Goal: Information Seeking & Learning: Learn about a topic

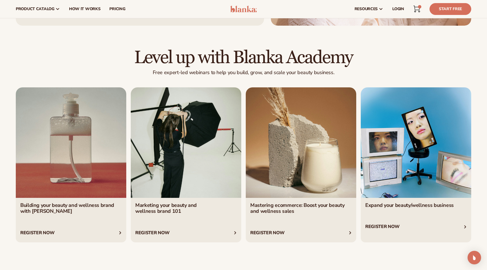
scroll to position [2054, 0]
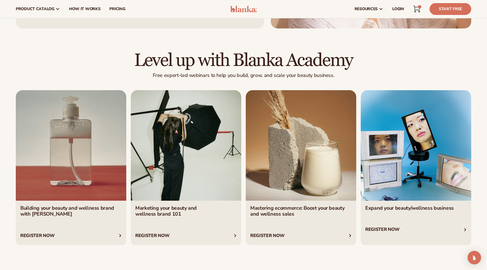
click at [278, 209] on link "3 / 4" at bounding box center [301, 167] width 111 height 155
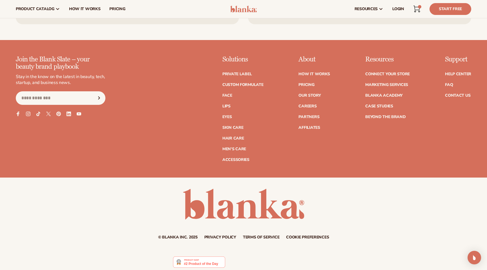
scroll to position [2416, 0]
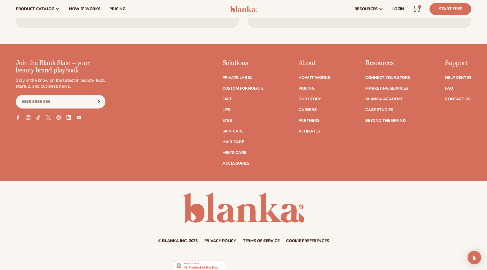
click at [227, 108] on link "Lips" at bounding box center [227, 110] width 8 height 4
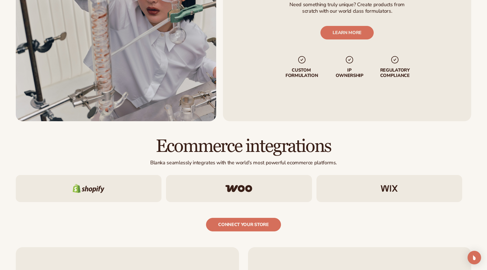
scroll to position [1157, 0]
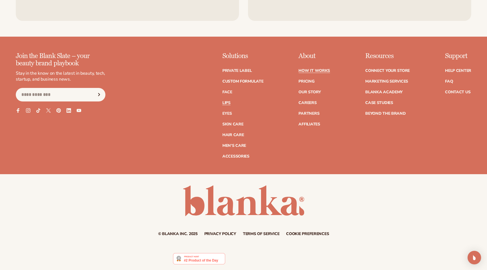
click at [320, 71] on link "How It Works" at bounding box center [315, 71] width 32 height 4
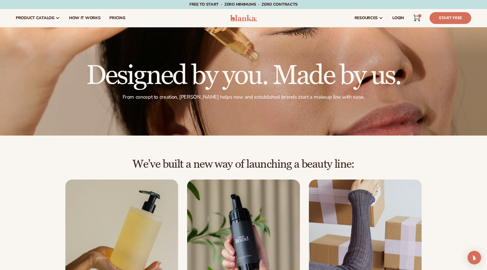
click at [246, 16] on img at bounding box center [243, 18] width 27 height 7
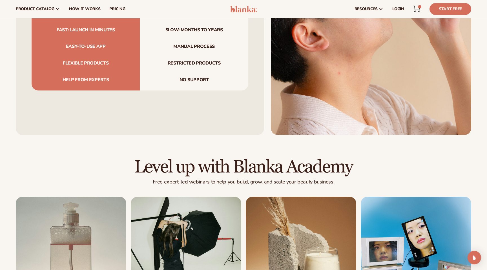
scroll to position [1907, 0]
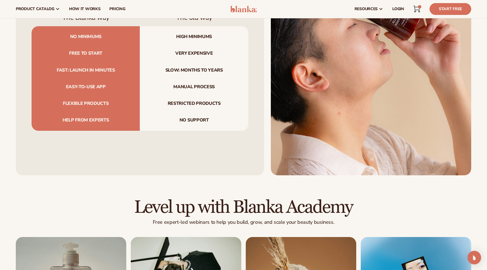
click at [299, 204] on h2 "Level up with Blanka Academy" at bounding box center [244, 207] width 456 height 19
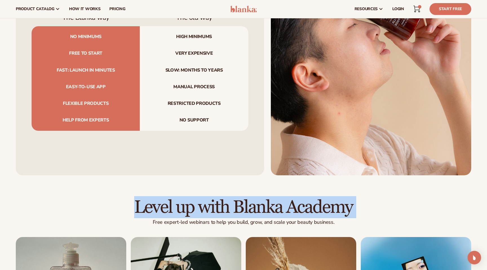
click at [299, 204] on h2 "Level up with Blanka Academy" at bounding box center [244, 207] width 456 height 19
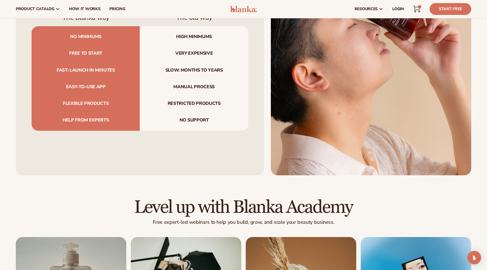
click at [300, 219] on p "Free expert-led webinars to help you build, grow, and scale your beauty busines…" at bounding box center [244, 222] width 456 height 6
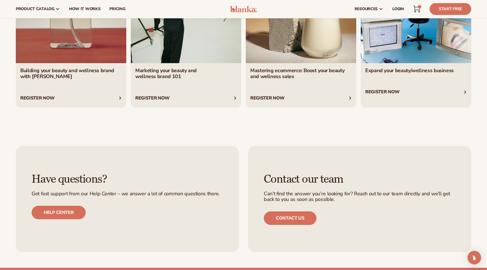
scroll to position [2026, 0]
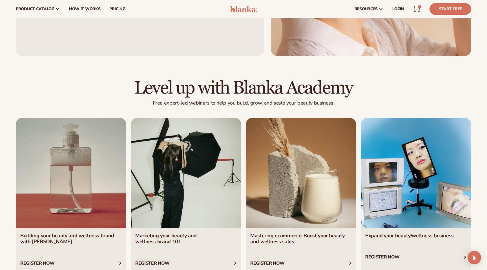
click at [237, 88] on h2 "Level up with Blanka Academy" at bounding box center [244, 88] width 456 height 19
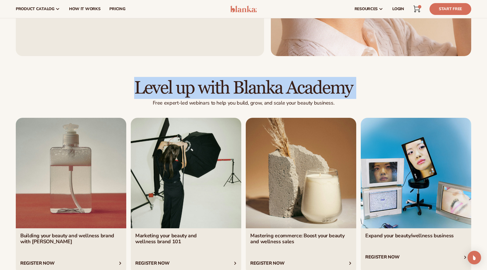
click at [237, 88] on h2 "Level up with Blanka Academy" at bounding box center [244, 88] width 456 height 19
click at [237, 118] on link "2 / 4" at bounding box center [186, 195] width 111 height 155
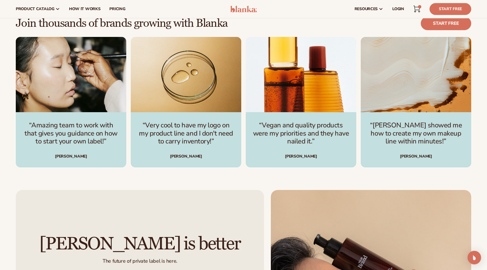
scroll to position [1411, 0]
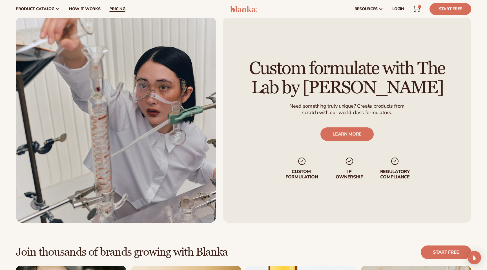
click at [113, 10] on span "pricing" at bounding box center [117, 9] width 16 height 5
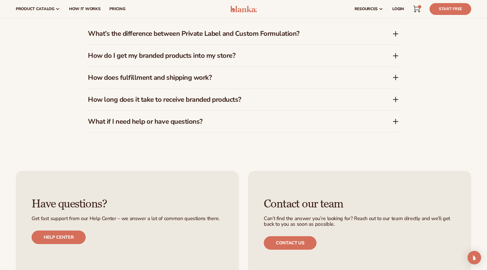
scroll to position [946, 0]
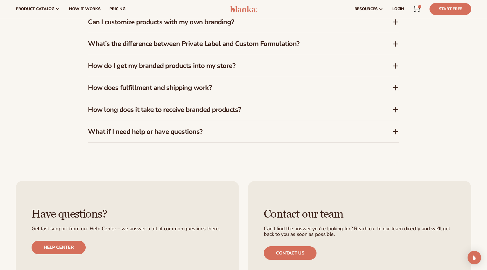
click at [194, 139] on div "What if I need help or have questions?" at bounding box center [243, 132] width 311 height 22
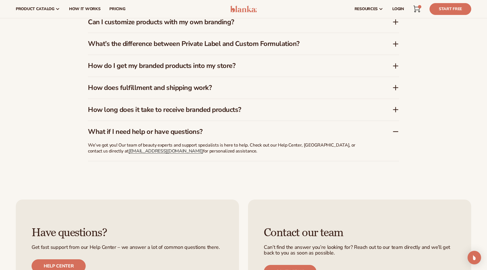
click at [194, 139] on div "We’ve got you! Our team of beauty experts and support specialists is here to he…" at bounding box center [229, 149] width 282 height 23
click at [195, 113] on h3 "How long does it take to receive branded products?" at bounding box center [232, 110] width 288 height 8
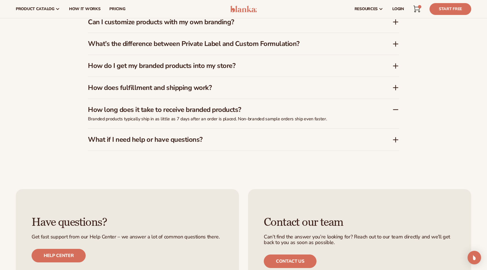
click at [204, 170] on div "FAQs How much does it cost to start with Blanka? Blanka offers a free plan so y…" at bounding box center [243, 45] width 311 height 257
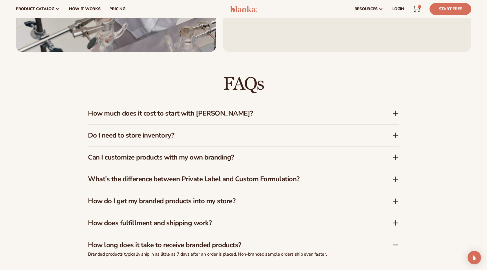
scroll to position [805, 0]
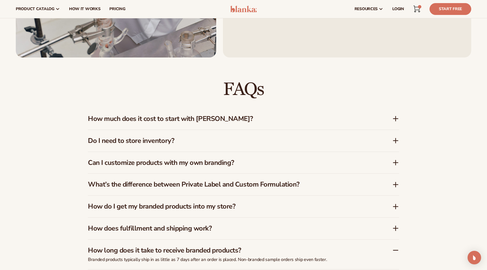
click at [211, 122] on h3 "How much does it cost to start with Blanka?" at bounding box center [232, 119] width 288 height 8
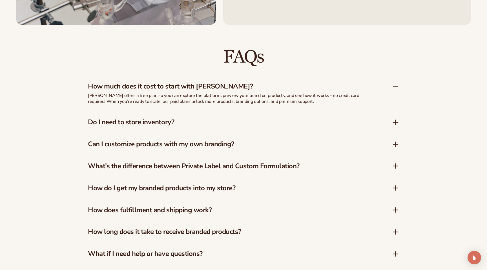
scroll to position [838, 0]
click at [211, 122] on h3 "Do I need to store inventory?" at bounding box center [232, 122] width 288 height 8
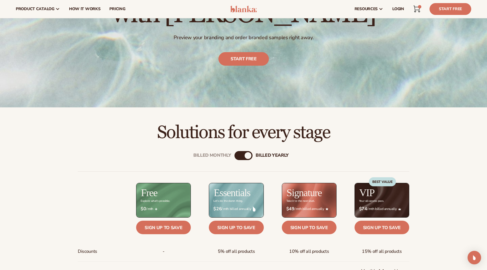
scroll to position [82, 0]
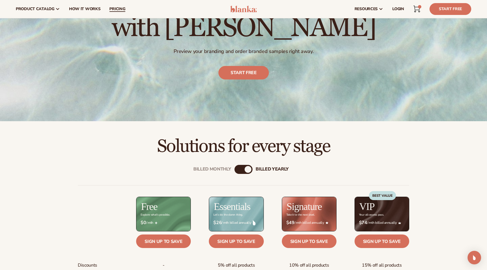
click at [119, 7] on span "pricing" at bounding box center [117, 9] width 16 height 5
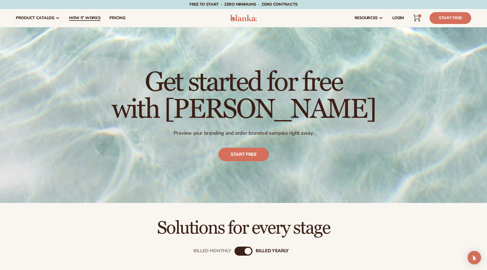
click at [91, 16] on span "How It Works" at bounding box center [85, 18] width 32 height 5
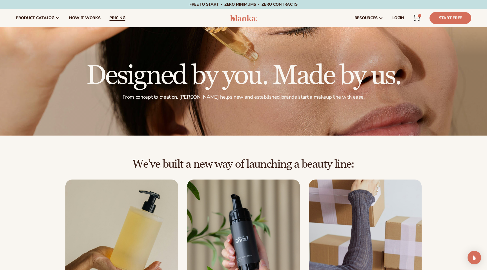
click at [124, 13] on link "pricing" at bounding box center [117, 18] width 25 height 18
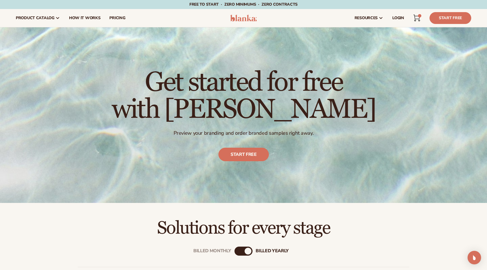
click at [248, 11] on header "Cart 1 1 item product catalog" at bounding box center [243, 18] width 487 height 18
click at [248, 19] on img at bounding box center [243, 18] width 27 height 7
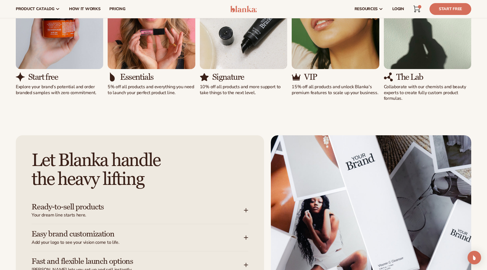
scroll to position [450, 0]
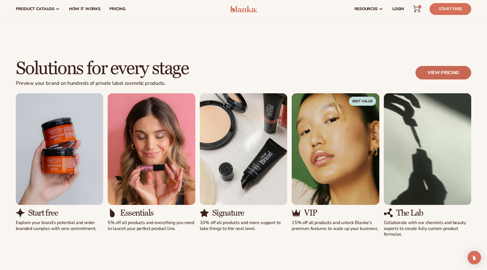
click at [436, 73] on link "View pricing" at bounding box center [444, 73] width 56 height 14
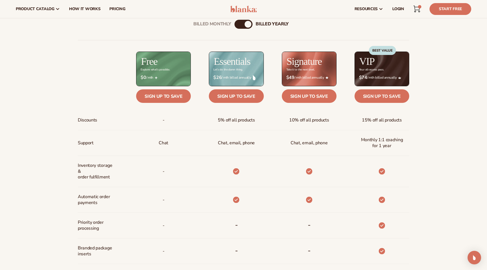
scroll to position [221, 0]
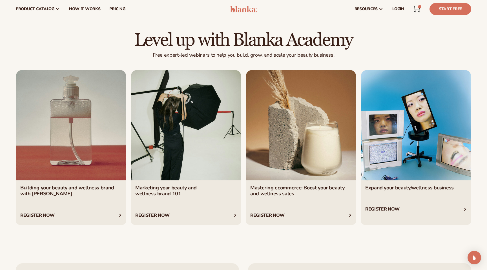
scroll to position [2057, 0]
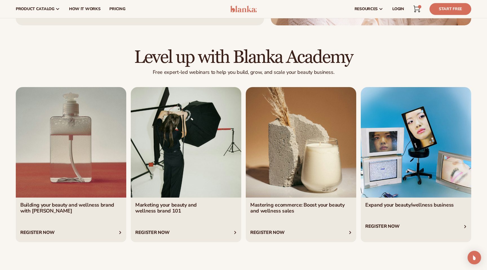
click at [318, 74] on p "Free expert-led webinars to help you build, grow, and scale your beauty busines…" at bounding box center [244, 72] width 456 height 6
click at [332, 145] on link "3 / 4" at bounding box center [301, 164] width 111 height 155
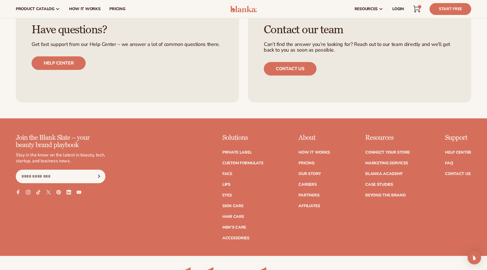
scroll to position [2335, 0]
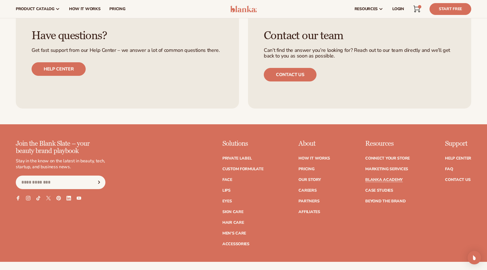
click at [381, 181] on link "Blanka Academy" at bounding box center [385, 180] width 38 height 4
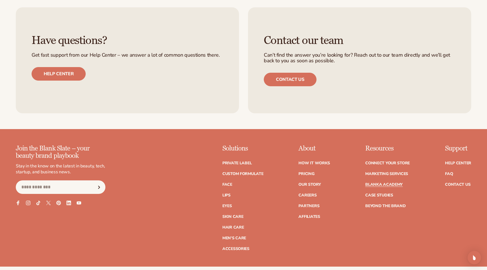
scroll to position [1161, 0]
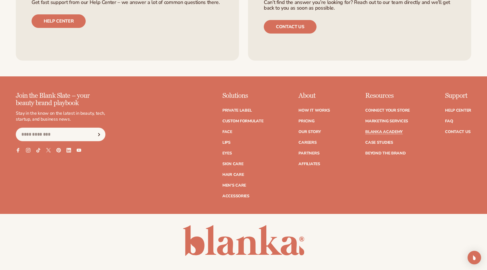
click at [171, 225] on div "© Blanka Inc. 2025 Privacy policy Terms of service Contact information Cookie p…" at bounding box center [243, 250] width 487 height 50
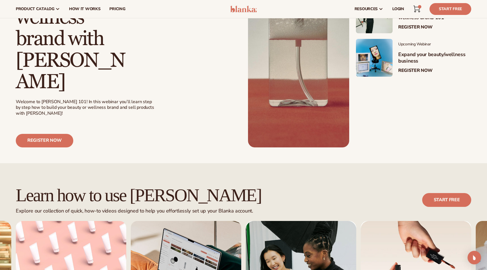
scroll to position [0, 0]
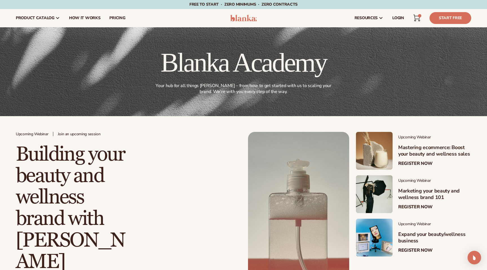
click at [252, 18] on img at bounding box center [243, 18] width 27 height 7
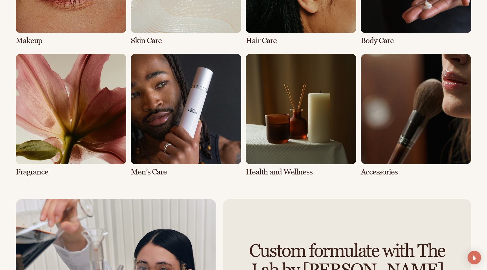
scroll to position [1229, 0]
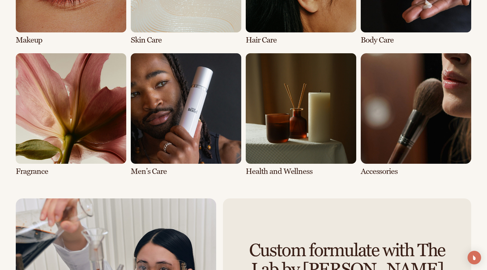
click at [219, 125] on link "6 / 8" at bounding box center [186, 114] width 111 height 123
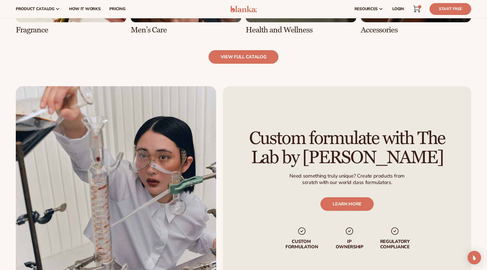
scroll to position [581, 0]
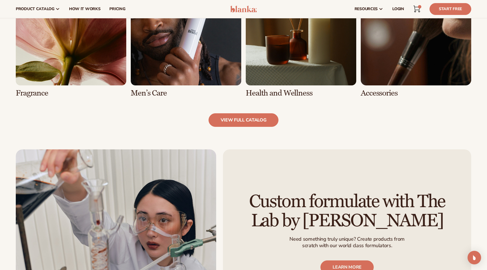
click at [259, 124] on link "view full catalog" at bounding box center [244, 120] width 70 height 14
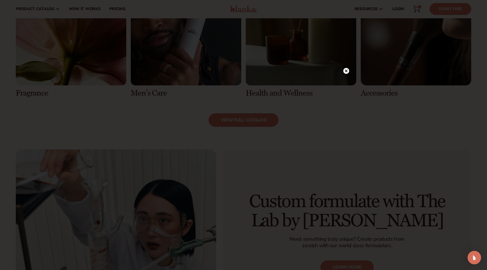
click at [345, 71] on circle at bounding box center [347, 71] width 6 height 6
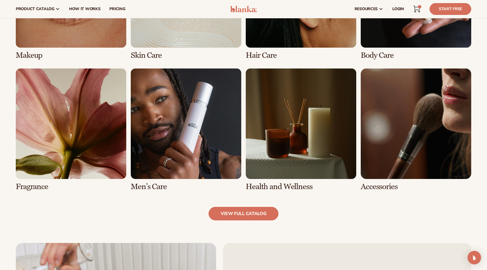
click at [311, 162] on link "7 / 8" at bounding box center [301, 130] width 111 height 123
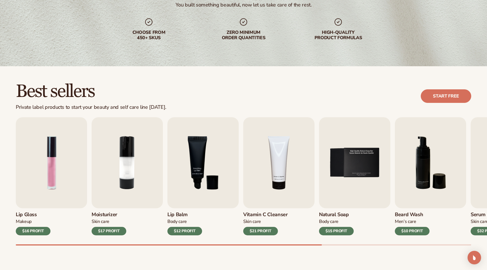
scroll to position [97, 0]
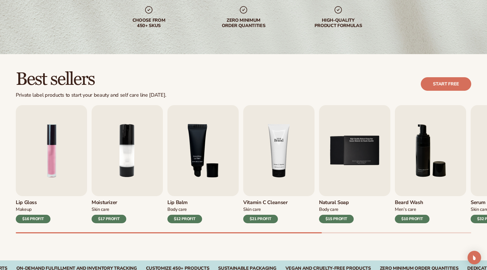
click at [295, 185] on img "4 / 9" at bounding box center [278, 150] width 71 height 91
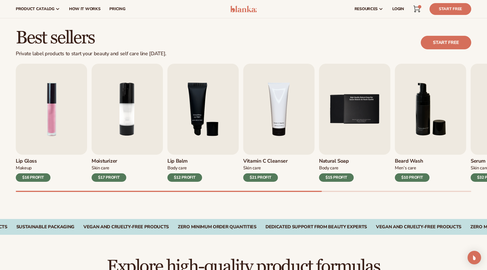
scroll to position [122, 0]
